Goal: Information Seeking & Learning: Check status

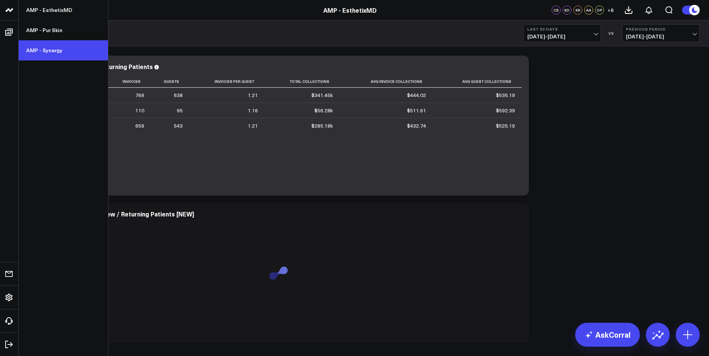
click at [48, 49] on link "AMP - Synergy" at bounding box center [63, 50] width 89 height 20
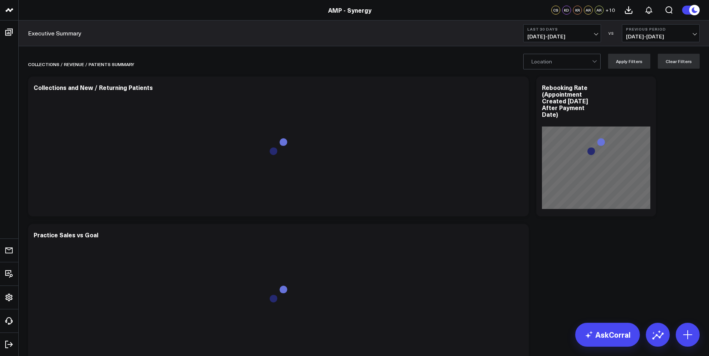
click at [605, 65] on div "Location Apply Filters Clear Filters" at bounding box center [611, 61] width 176 height 15
click at [596, 62] on div at bounding box center [594, 61] width 4 height 4
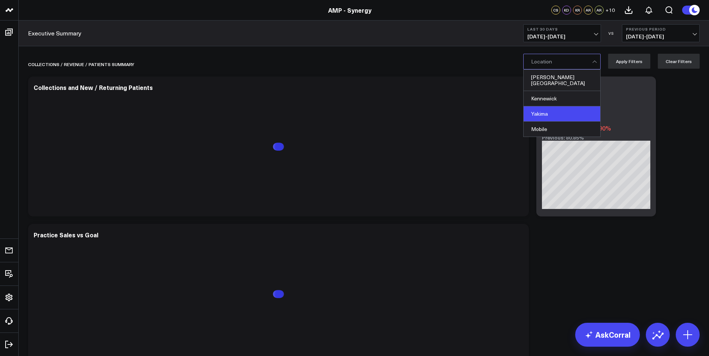
click at [553, 109] on div "Yakima" at bounding box center [562, 114] width 77 height 15
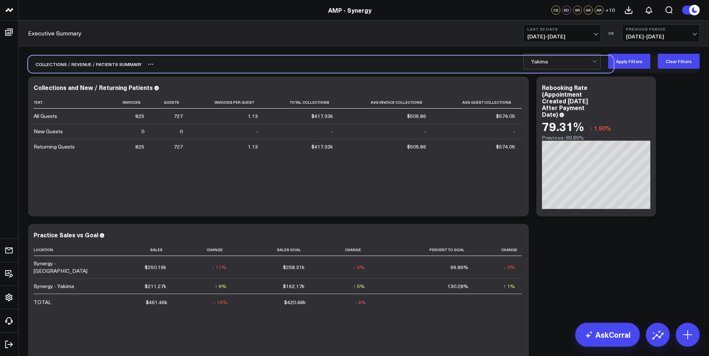
click at [642, 69] on div "Collections / revenue / patients summary" at bounding box center [364, 64] width 672 height 17
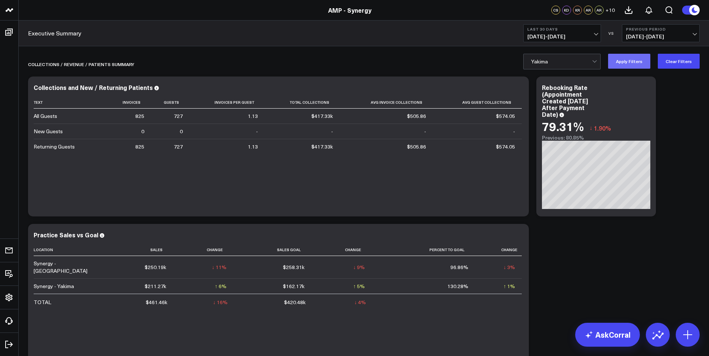
click at [633, 64] on button "Apply Filters" at bounding box center [629, 61] width 42 height 15
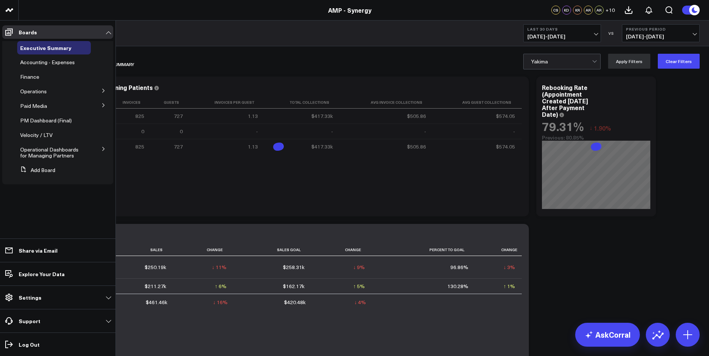
click at [103, 148] on icon at bounding box center [103, 149] width 4 height 4
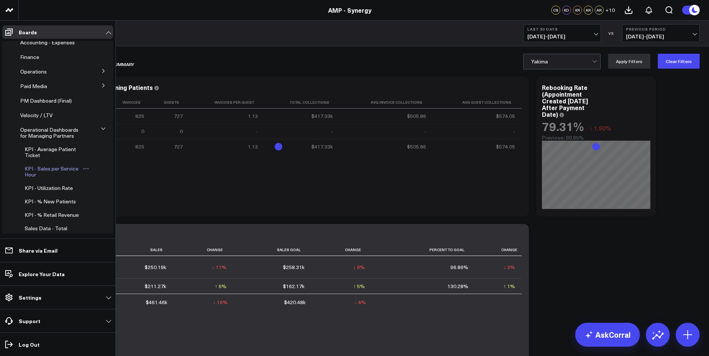
scroll to position [37, 0]
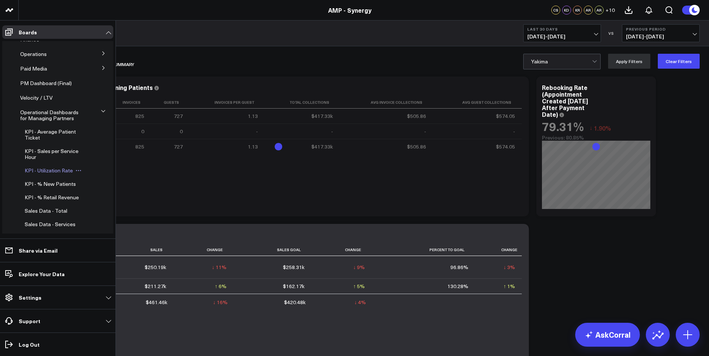
click at [52, 171] on span "KPI - Utilization Rate" at bounding box center [49, 170] width 48 height 7
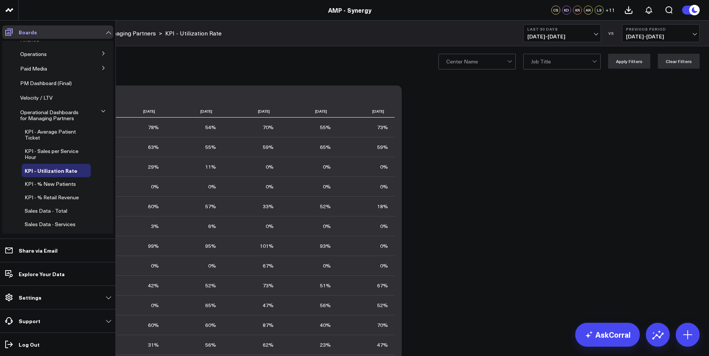
scroll to position [31, 0]
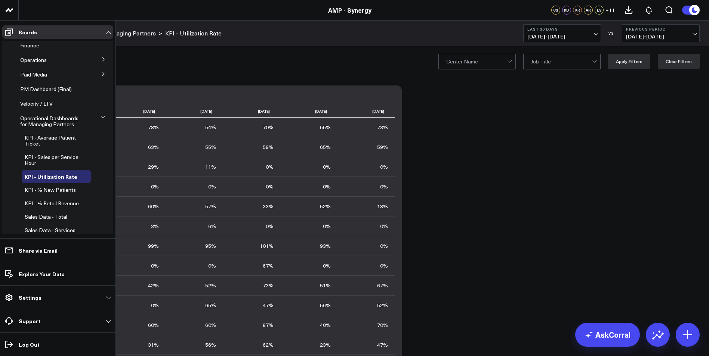
click at [101, 58] on icon at bounding box center [103, 59] width 4 height 4
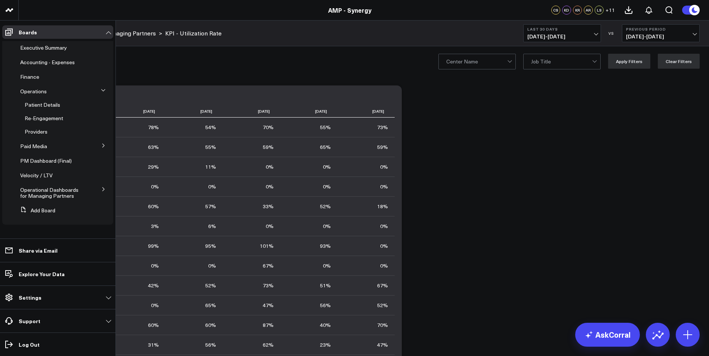
scroll to position [0, 0]
click at [44, 132] on span "Providers" at bounding box center [36, 131] width 23 height 7
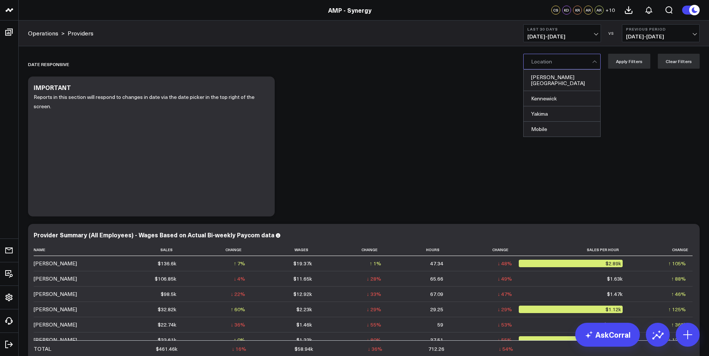
click at [546, 66] on div at bounding box center [561, 61] width 61 height 15
click at [537, 107] on div "Yakima" at bounding box center [562, 114] width 77 height 15
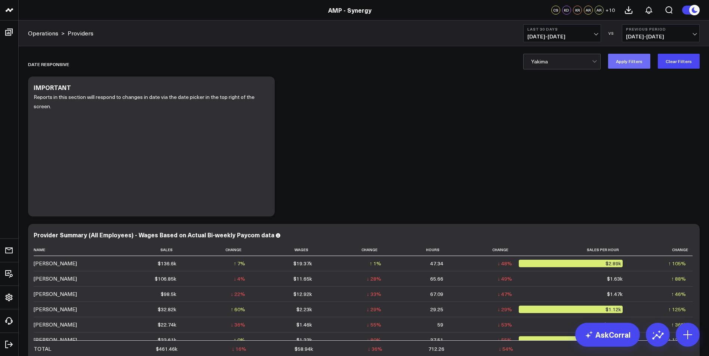
click at [622, 61] on button "Apply Filters" at bounding box center [629, 61] width 42 height 15
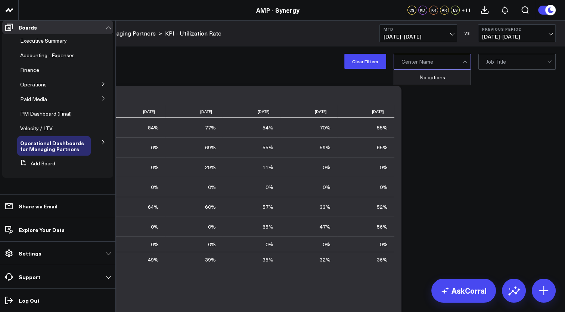
click at [101, 86] on icon at bounding box center [103, 83] width 4 height 4
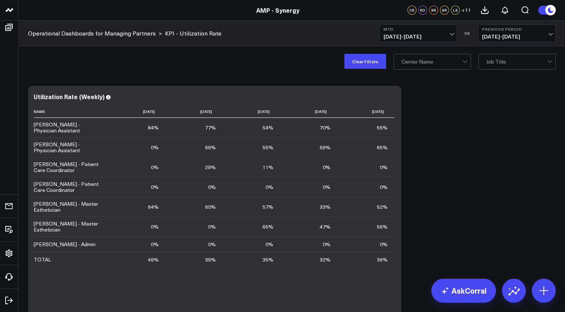
click at [23, 69] on div "Clear Filters option Synergy - Kennewick, selected. Center Name Job Title" at bounding box center [292, 61] width 547 height 30
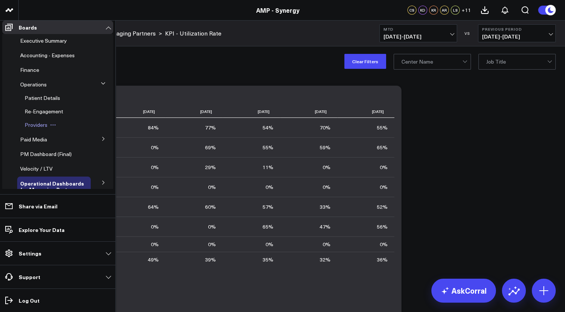
click at [42, 128] on span "Providers" at bounding box center [36, 124] width 23 height 7
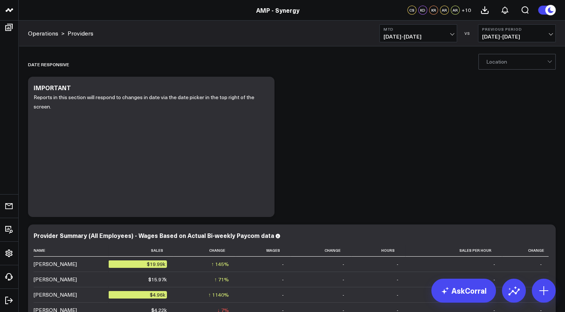
click at [524, 65] on div at bounding box center [517, 61] width 61 height 15
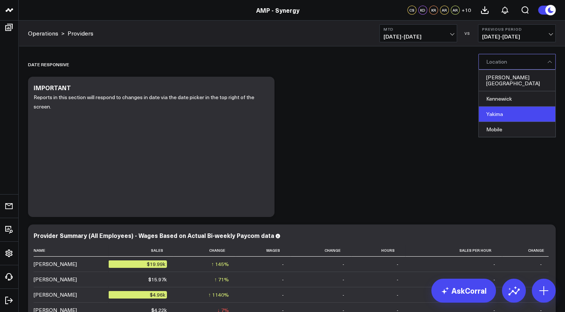
click at [499, 110] on div "Yakima" at bounding box center [517, 114] width 77 height 15
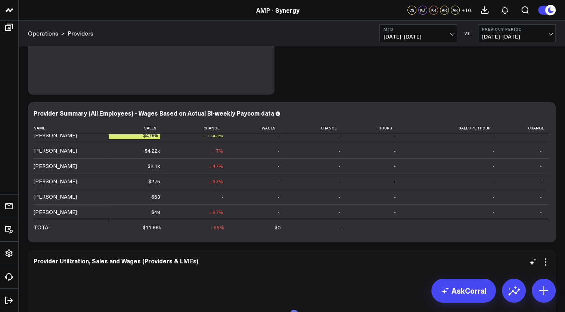
scroll to position [187, 0]
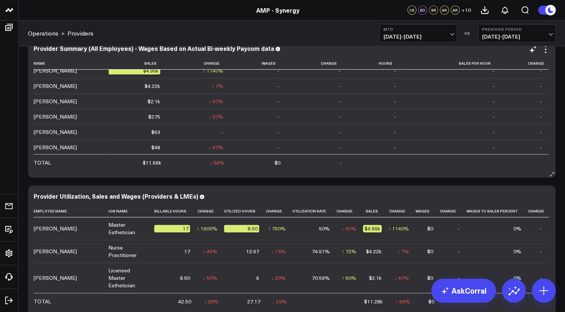
click at [86, 175] on div "Provider Summary (All Employees) - Wages Based on Actual Bi-weekly Paycom data …" at bounding box center [292, 107] width 528 height 140
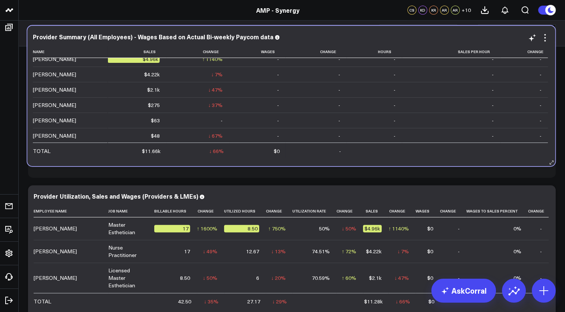
click at [86, 164] on div "Provider Summary (All Employees) - Wages Based on Actual Bi-weekly Paycom data …" at bounding box center [291, 96] width 528 height 140
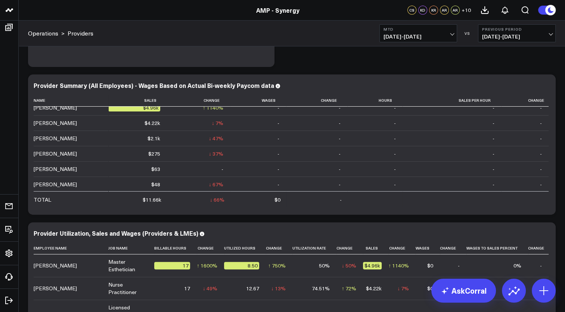
scroll to position [0, 0]
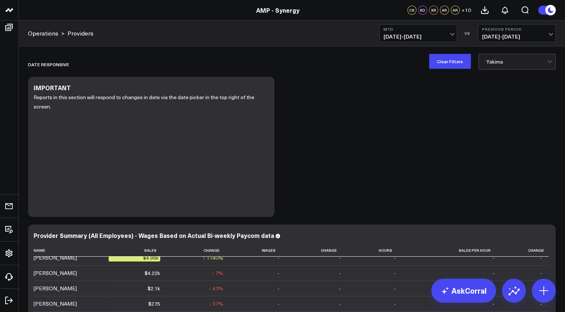
click at [442, 35] on span "[DATE] - [DATE]" at bounding box center [419, 37] width 70 height 6
drag, startPoint x: 537, startPoint y: 141, endPoint x: 532, endPoint y: 130, distance: 12.0
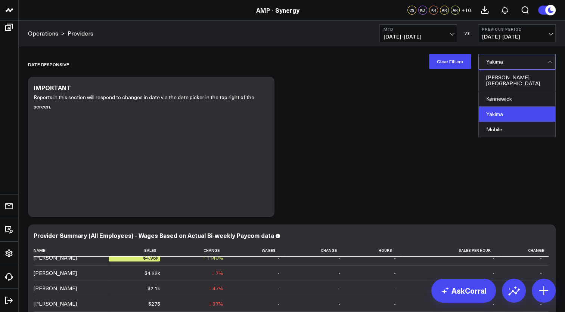
click at [500, 59] on div at bounding box center [517, 61] width 61 height 15
click at [503, 92] on div "Kennewick" at bounding box center [517, 98] width 77 height 15
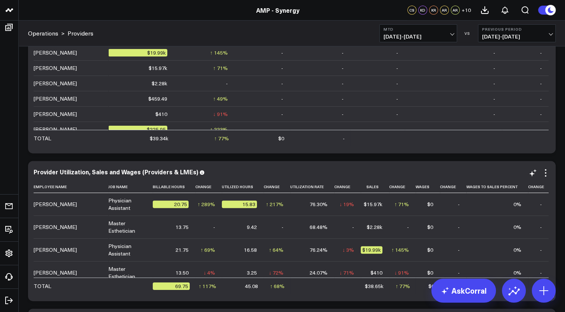
scroll to position [224, 0]
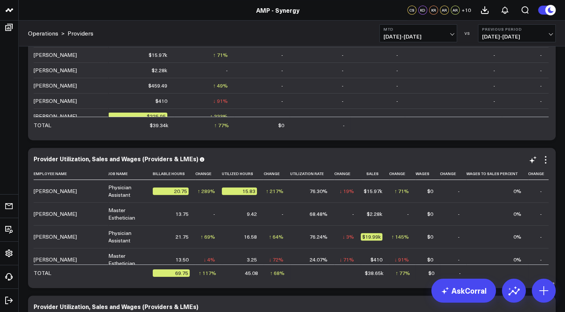
click at [99, 285] on div "Provider Utilization, Sales and Wages (Providers & LMEs) Employee Name Job Name…" at bounding box center [292, 218] width 528 height 140
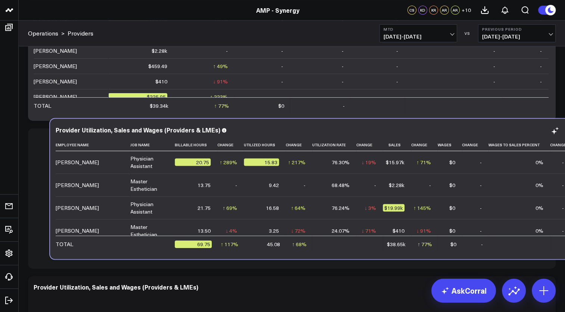
scroll to position [250, 0]
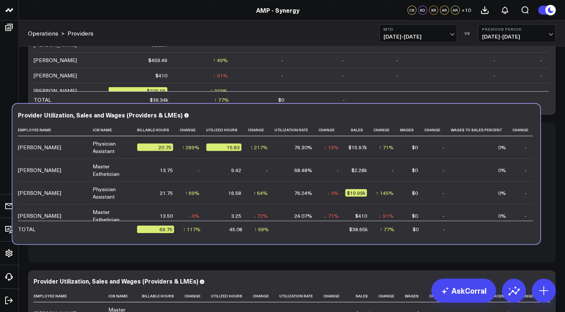
click at [83, 246] on div at bounding box center [292, 192] width 528 height 140
